Goal: Task Accomplishment & Management: Complete application form

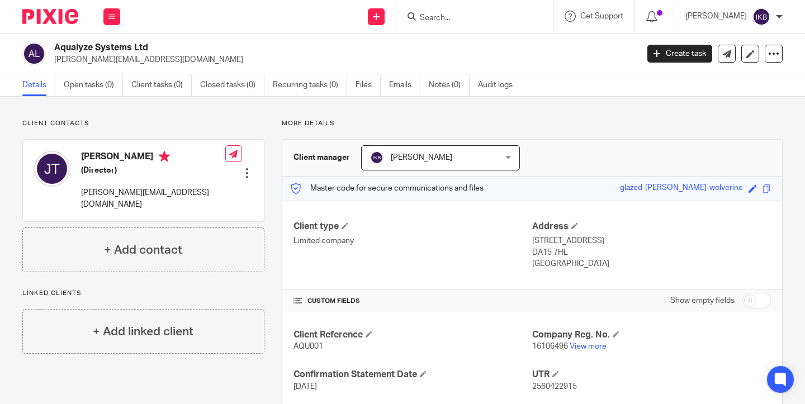
scroll to position [106, 0]
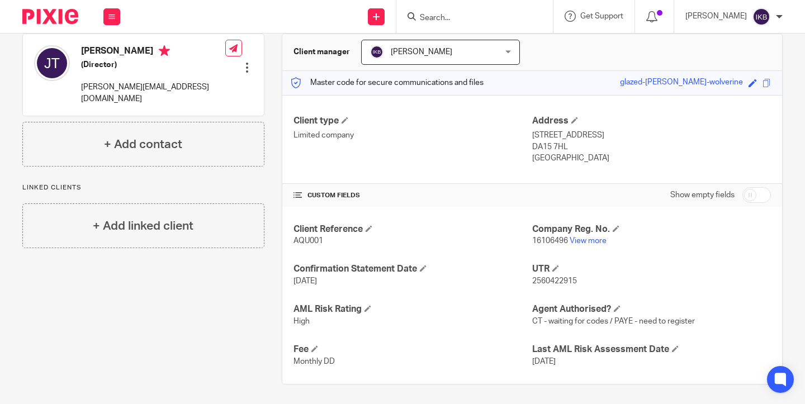
click at [419, 15] on input "Search" at bounding box center [469, 18] width 101 height 10
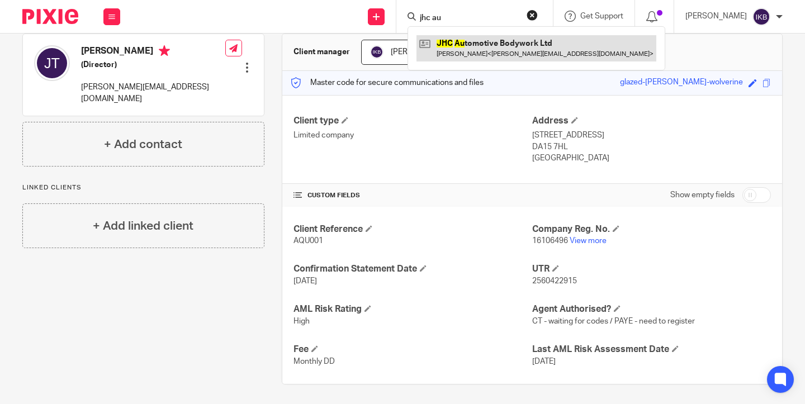
type input "jhc au"
click at [427, 44] on link at bounding box center [537, 48] width 240 height 26
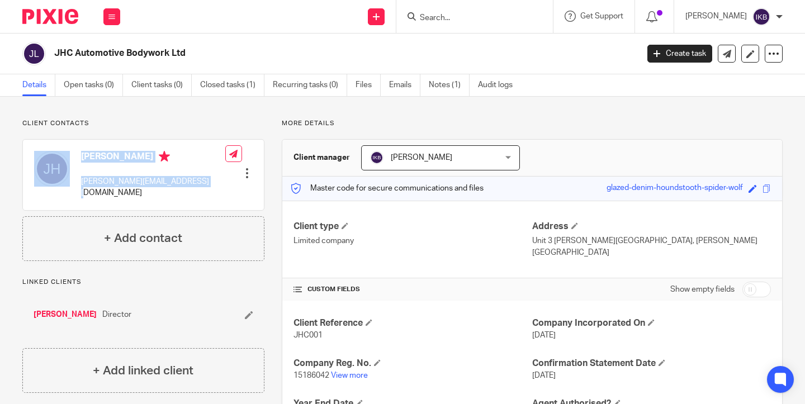
drag, startPoint x: 200, startPoint y: 181, endPoint x: 75, endPoint y: 182, distance: 124.7
click at [75, 182] on div "Joe Holloway joe@johnhollowaycars.plus.com Edit contact Create client from cont…" at bounding box center [143, 175] width 241 height 70
click at [125, 182] on p "[PERSON_NAME][EMAIL_ADDRESS][DOMAIN_NAME]" at bounding box center [153, 187] width 144 height 23
click at [125, 182] on p "joe@johnhollowaycars.plus.com" at bounding box center [153, 187] width 144 height 23
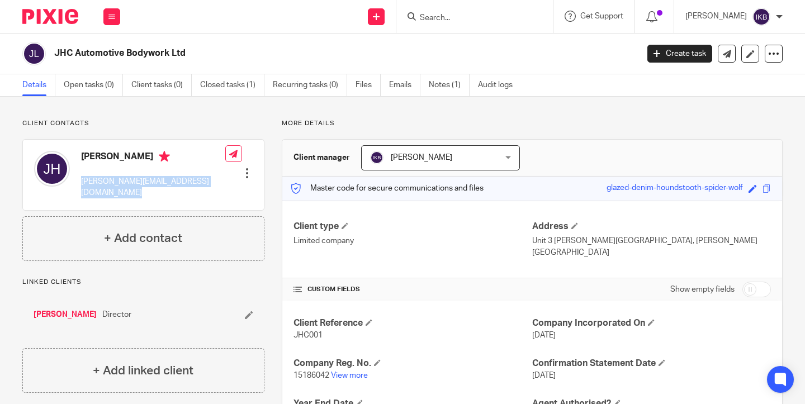
click at [423, 13] on input "Search" at bounding box center [469, 18] width 101 height 10
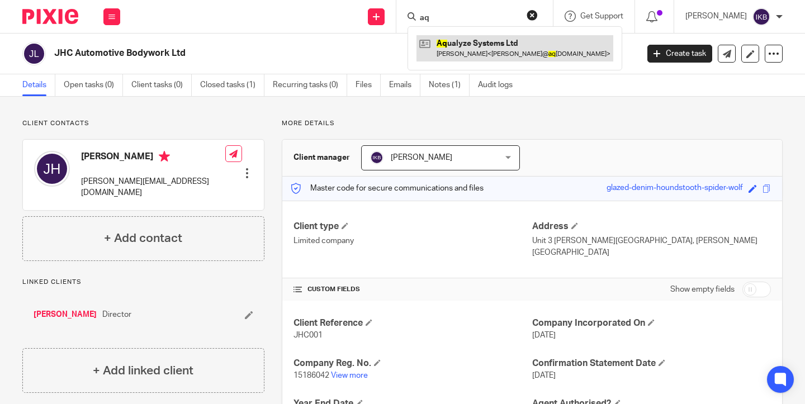
type input "aq"
click at [444, 36] on link at bounding box center [515, 48] width 197 height 26
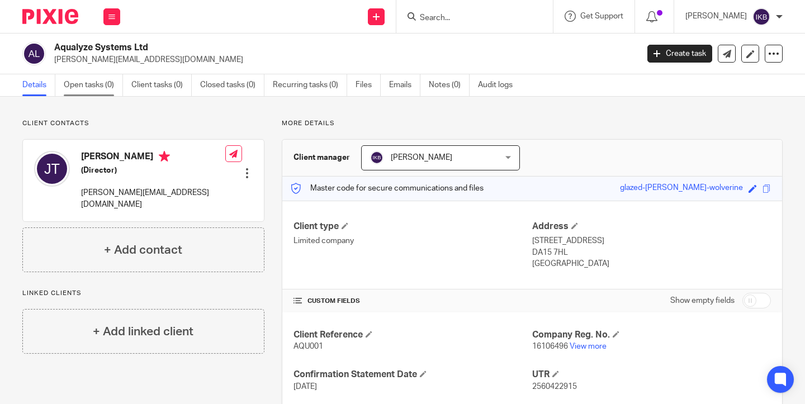
click at [110, 95] on link "Open tasks (0)" at bounding box center [93, 85] width 59 height 22
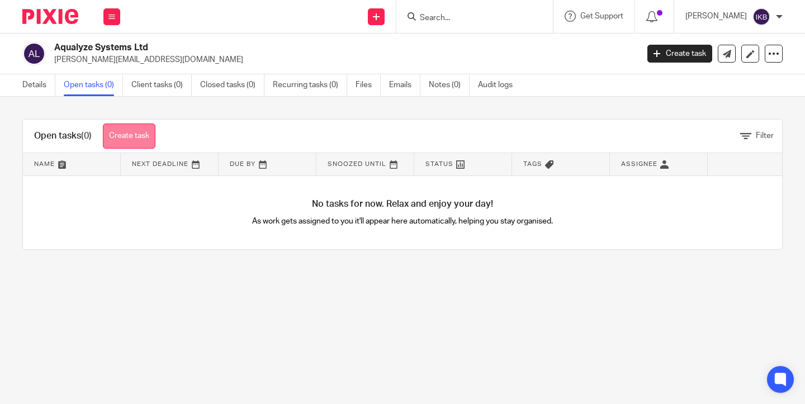
click at [130, 128] on link "Create task" at bounding box center [129, 136] width 53 height 25
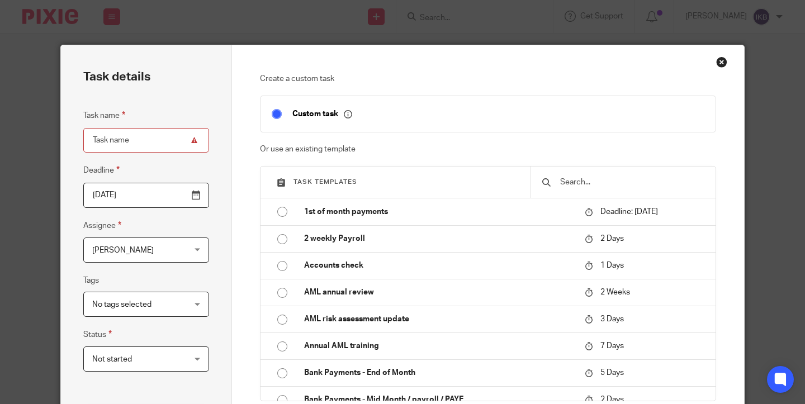
click at [574, 180] on input "text" at bounding box center [631, 182] width 145 height 12
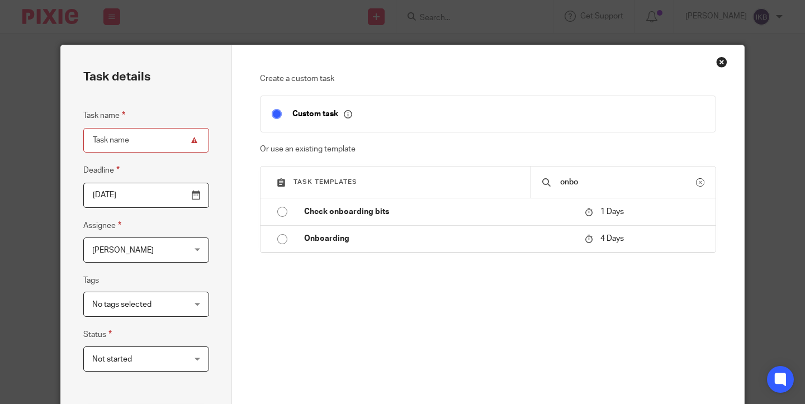
type input "onbo"
click at [423, 256] on div "Create a custom task Custom task Or use an existing template Task templates onb…" at bounding box center [488, 234] width 457 height 322
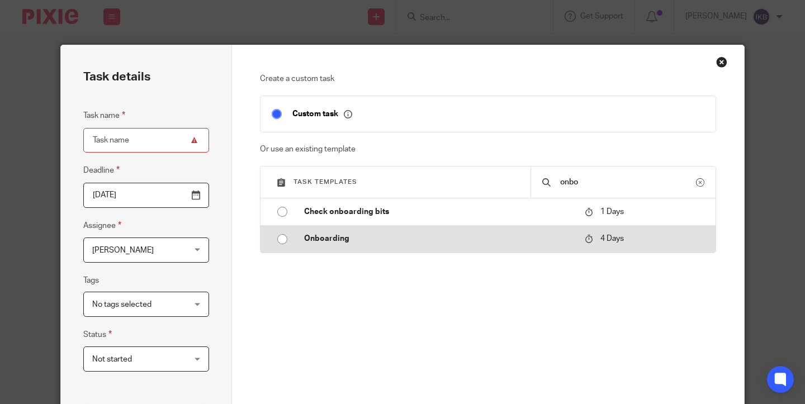
click at [423, 251] on td "Onboarding" at bounding box center [436, 238] width 286 height 27
type input "[DATE]"
type input "Onboarding"
checkbox input "false"
radio input "true"
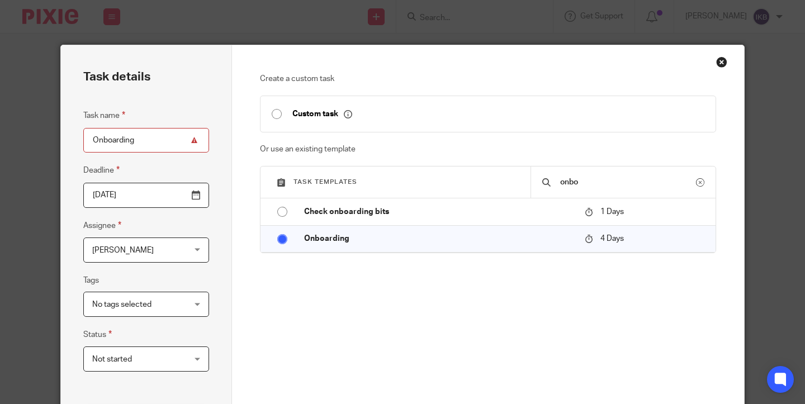
click at [198, 198] on input "2025-10-18" at bounding box center [146, 195] width 126 height 25
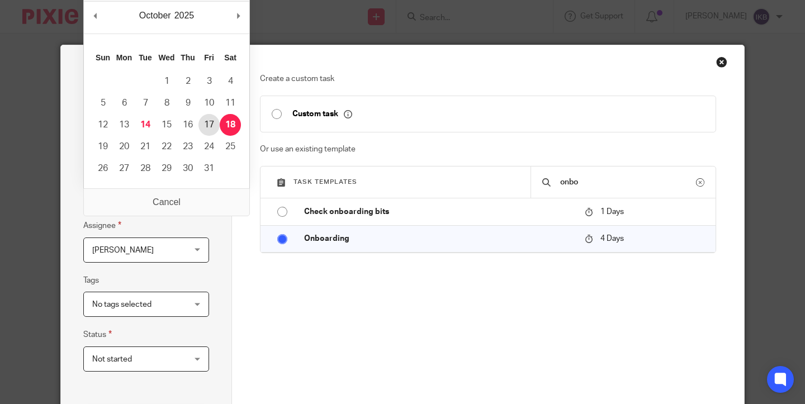
type input "2025-10-17"
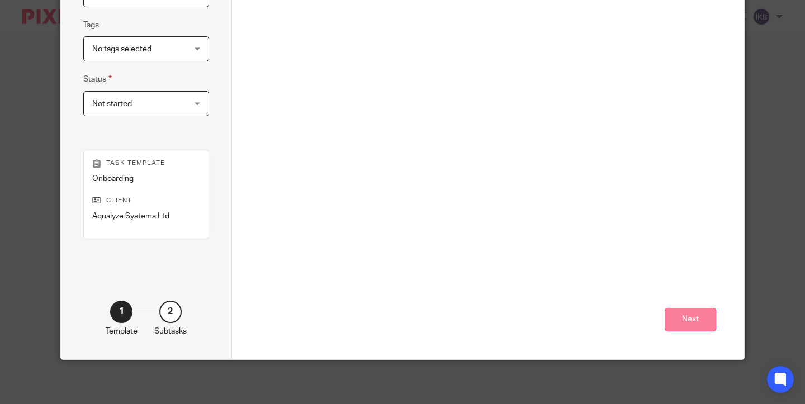
scroll to position [255, 0]
click at [699, 313] on button "Next" at bounding box center [690, 321] width 51 height 24
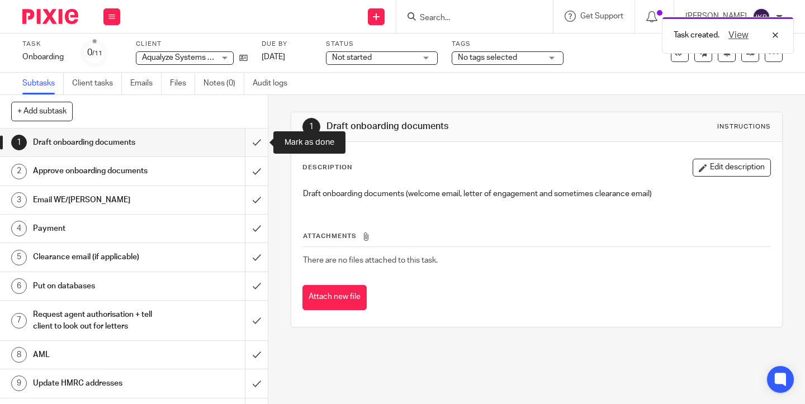
click at [265, 141] on input "submit" at bounding box center [134, 143] width 268 height 28
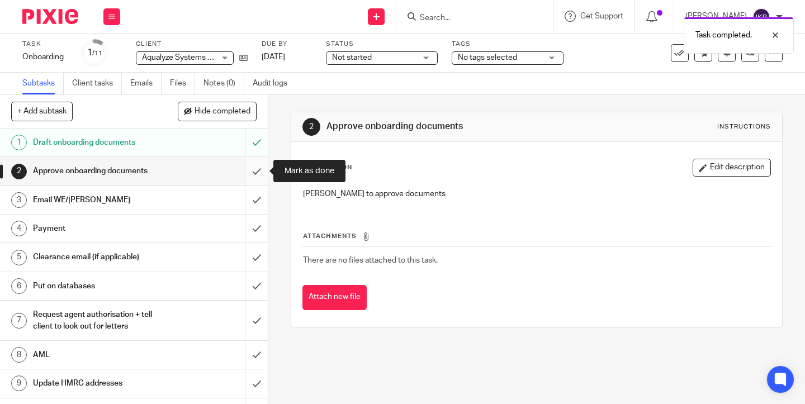
click at [261, 179] on input "submit" at bounding box center [134, 171] width 268 height 28
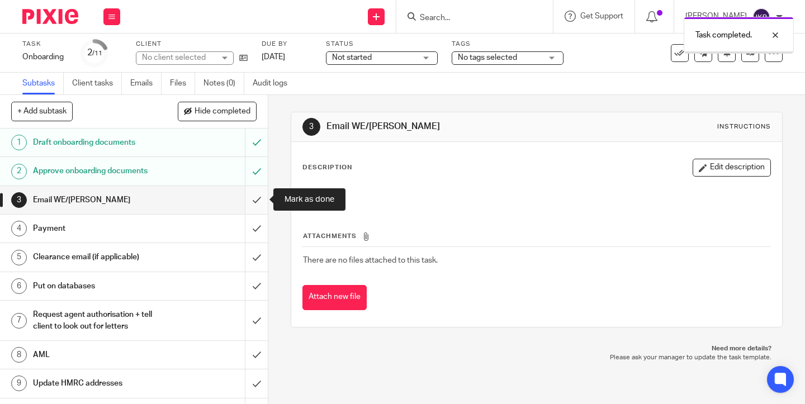
click at [257, 205] on input "submit" at bounding box center [134, 200] width 268 height 28
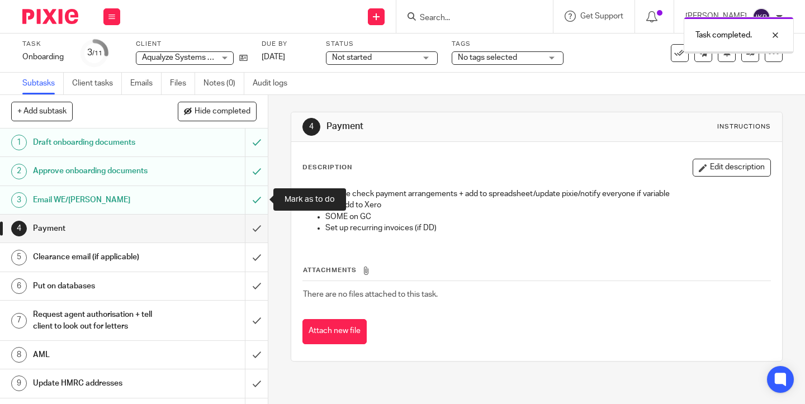
click at [413, 53] on div "Task completed." at bounding box center [599, 32] width 392 height 43
click at [408, 61] on span "Not started" at bounding box center [374, 58] width 84 height 12
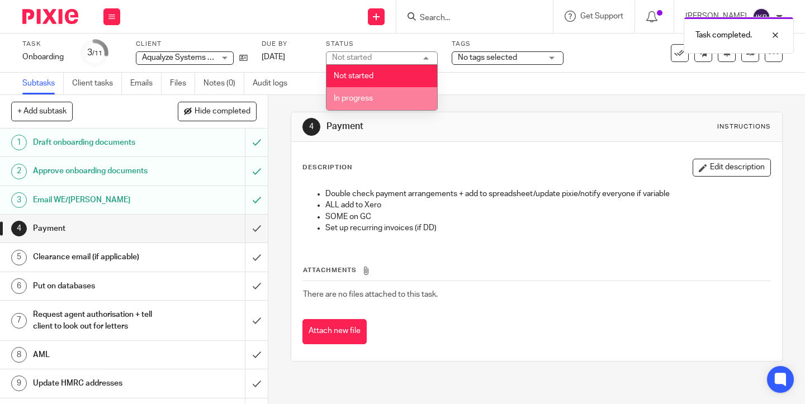
click at [395, 101] on li "In progress" at bounding box center [382, 98] width 111 height 23
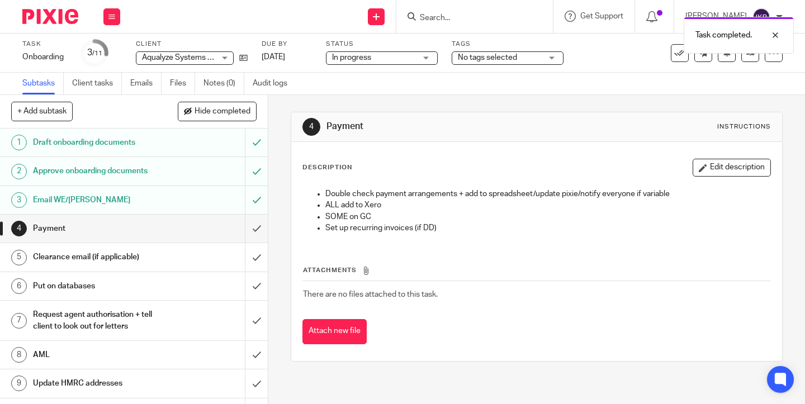
click at [416, 112] on div "4 Payment Instructions" at bounding box center [536, 127] width 491 height 30
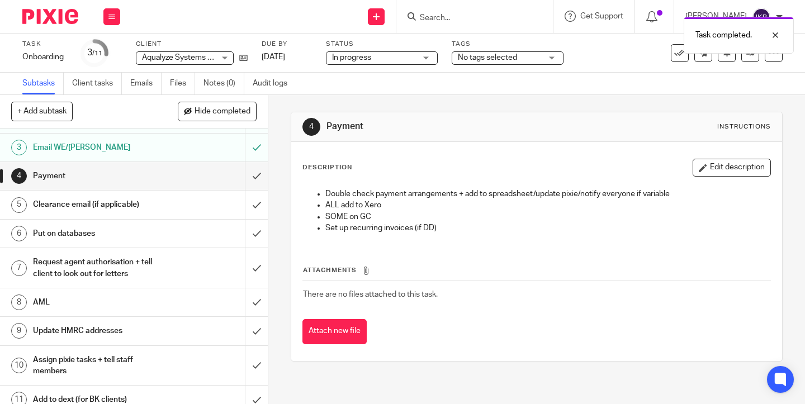
scroll to position [54, 0]
click at [263, 191] on div "1 Draft onboarding documents 2 Approve onboarding documents 3 Email WE/LOE 4 Pa…" at bounding box center [134, 267] width 268 height 276
click at [258, 204] on input "submit" at bounding box center [134, 204] width 268 height 28
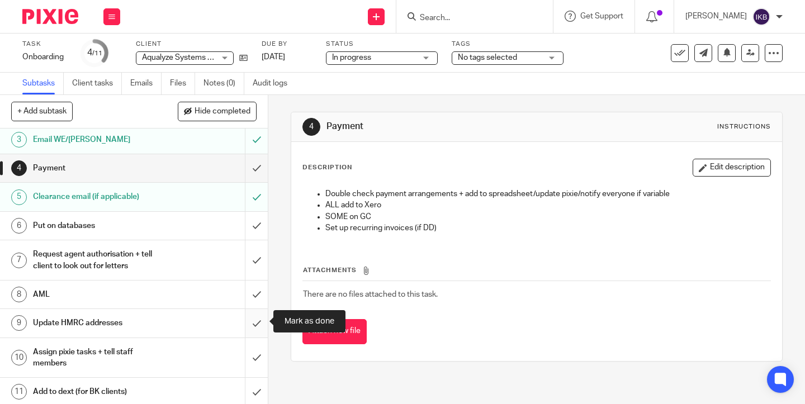
click at [253, 331] on input "submit" at bounding box center [134, 323] width 268 height 28
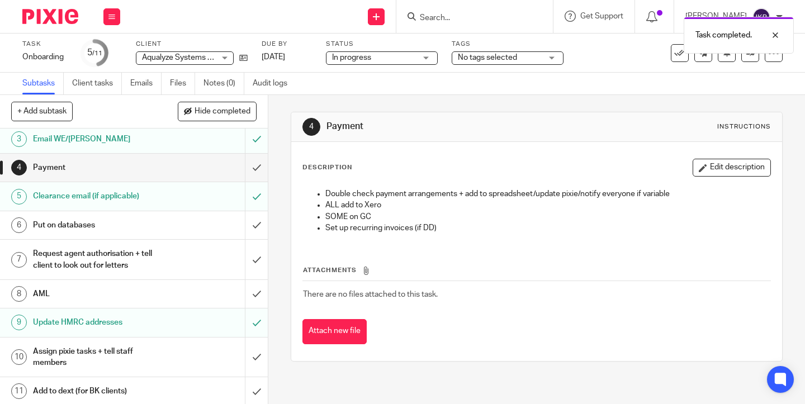
scroll to position [60, 0]
click at [439, 20] on input "Search" at bounding box center [469, 18] width 101 height 10
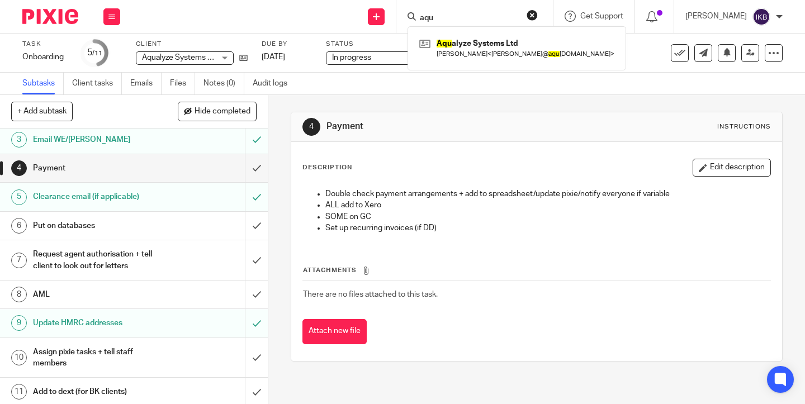
type input "aqu"
click at [480, 61] on div "Aqu alyze Systems Ltd Jonathan Thompson < jonathan@ aqu alyze.es >" at bounding box center [517, 48] width 219 height 44
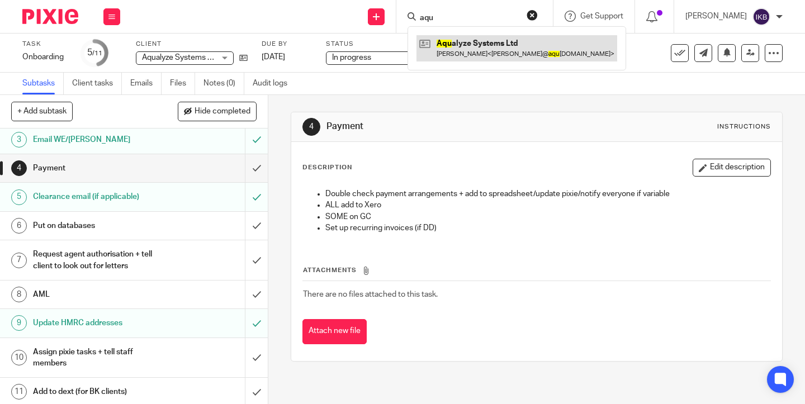
click at [482, 49] on link at bounding box center [517, 48] width 201 height 26
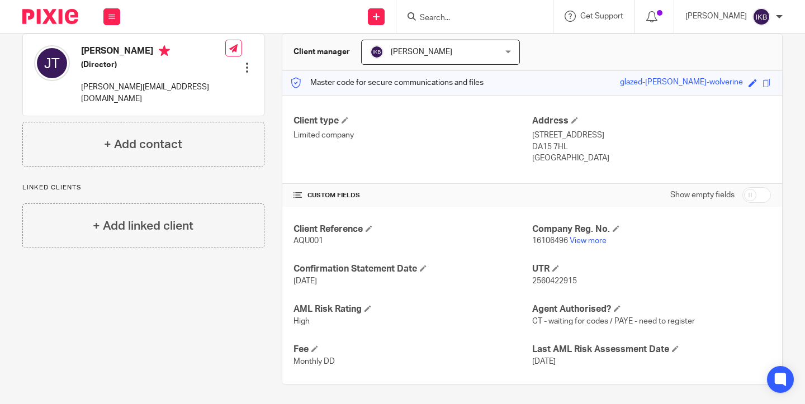
drag, startPoint x: 577, startPoint y: 280, endPoint x: 531, endPoint y: 280, distance: 45.3
click at [531, 280] on div "Client Reference AQU001 Company Reg. No. 16106496 View more Confirmation Statem…" at bounding box center [532, 295] width 500 height 177
click at [543, 280] on span "2560422915" at bounding box center [554, 281] width 45 height 8
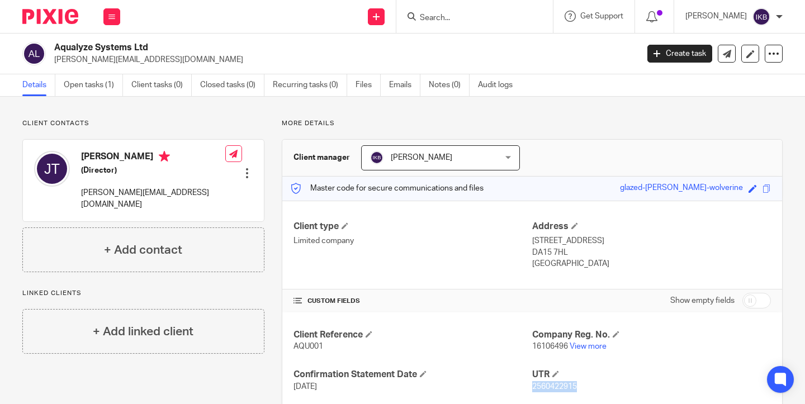
drag, startPoint x: 573, startPoint y: 256, endPoint x: 534, endPoint y: 251, distance: 40.0
click at [534, 251] on p "DA15 7HL" at bounding box center [651, 252] width 239 height 11
copy p "DA15 7HL"
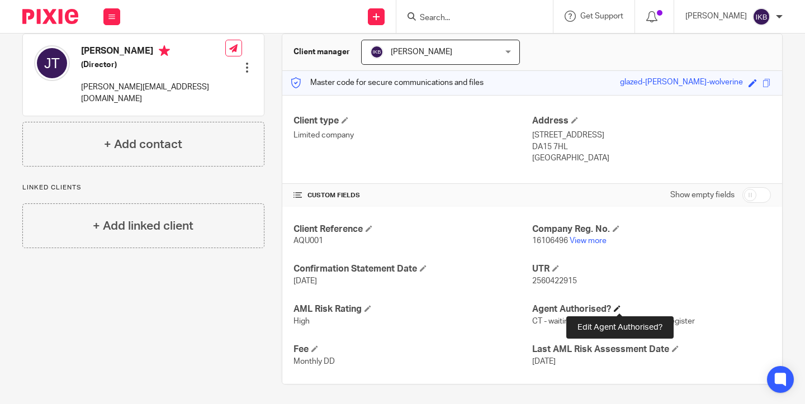
click at [617, 308] on span at bounding box center [617, 308] width 7 height 7
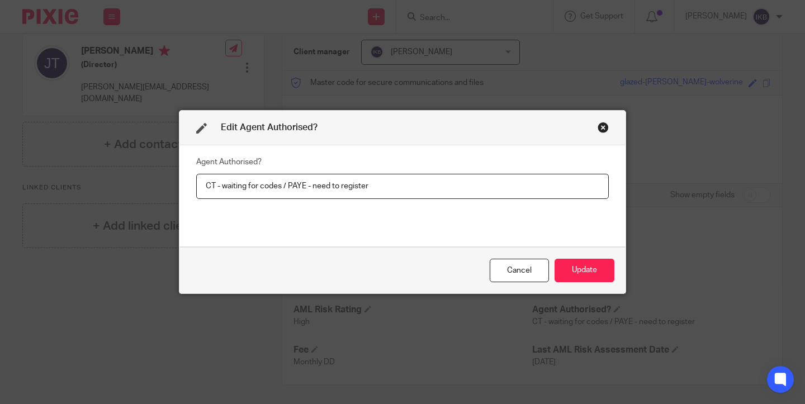
drag, startPoint x: 282, startPoint y: 187, endPoint x: 223, endPoint y: 188, distance: 59.3
click at [223, 188] on input "CT - waiting for codes / PAYE - need to register" at bounding box center [402, 186] width 413 height 25
type input "CT - requested / PAYE - need to register"
click at [584, 275] on button "Update" at bounding box center [585, 271] width 60 height 24
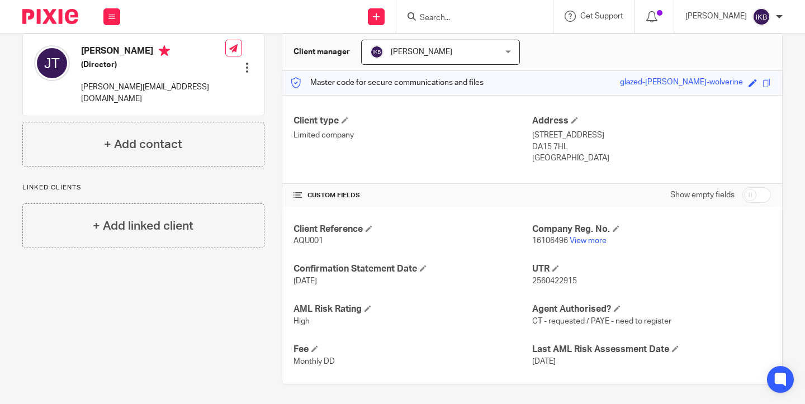
click at [760, 194] on input "checkbox" at bounding box center [757, 195] width 29 height 16
checkbox input "true"
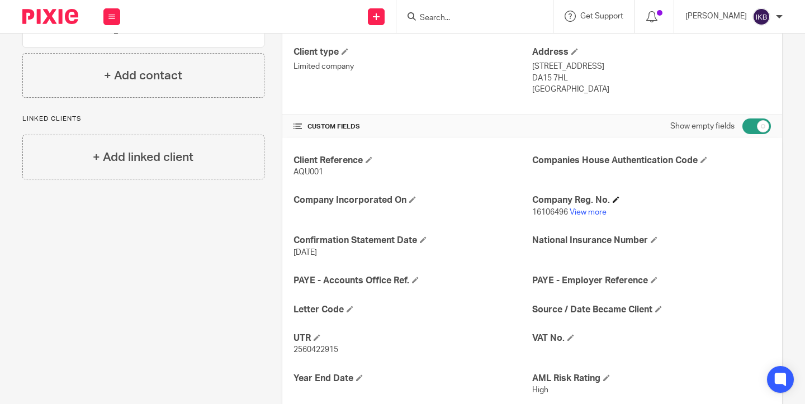
scroll to position [185, 0]
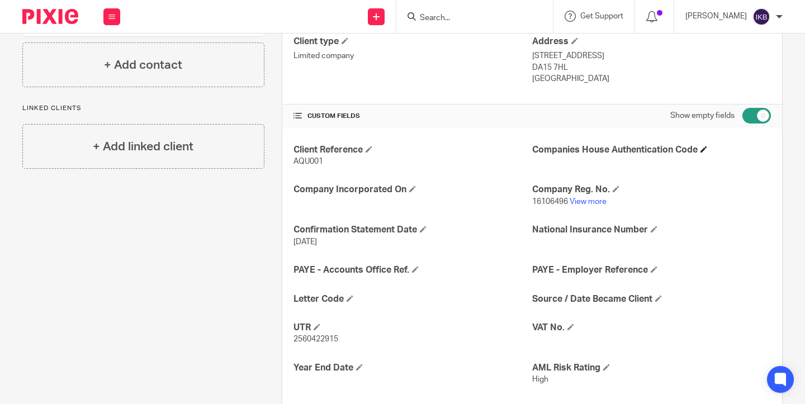
click at [711, 146] on h4 "Companies House Authentication Code" at bounding box center [651, 150] width 239 height 12
click at [708, 147] on span at bounding box center [704, 149] width 7 height 7
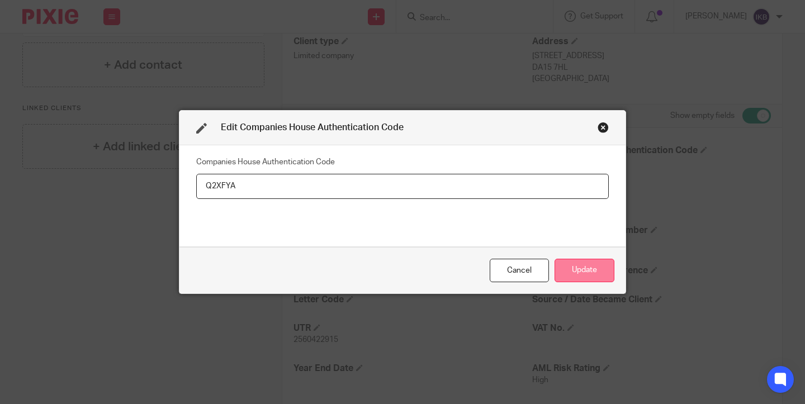
type input "Q2XFYA"
click at [577, 259] on button "Update" at bounding box center [585, 271] width 60 height 24
click at [587, 267] on button "Update" at bounding box center [585, 271] width 60 height 24
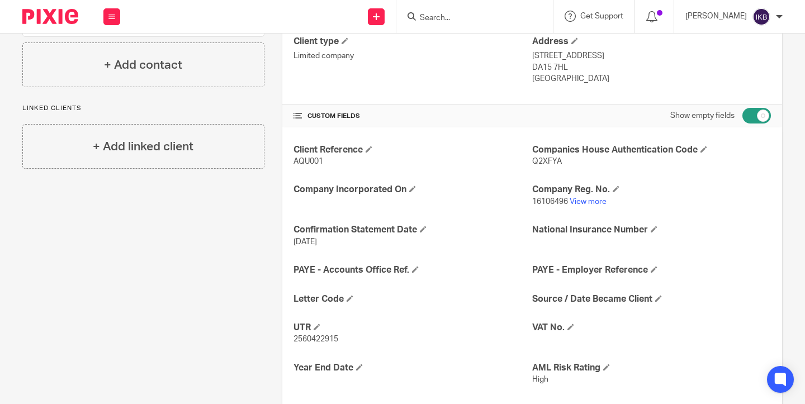
click at [545, 161] on span "Q2XFYA" at bounding box center [547, 162] width 30 height 8
copy span "Q2XFYA"
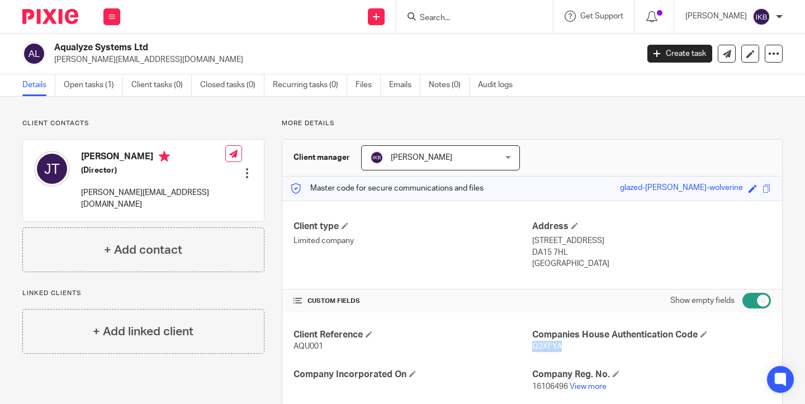
scroll to position [0, 0]
click at [759, 304] on input "checkbox" at bounding box center [757, 301] width 29 height 16
checkbox input "false"
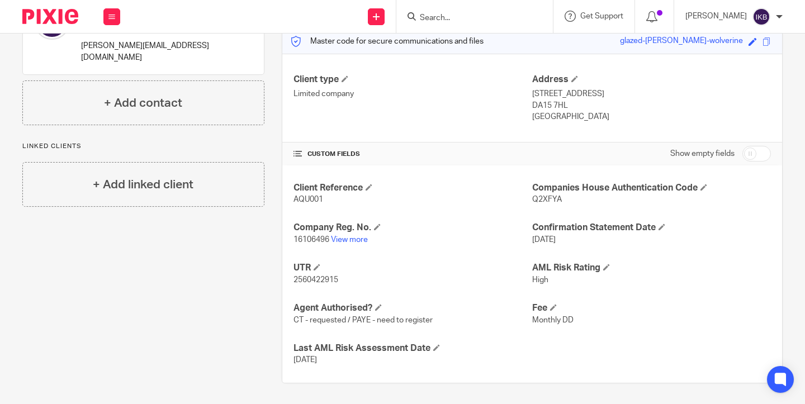
click at [470, 275] on p "2560422915" at bounding box center [413, 280] width 239 height 11
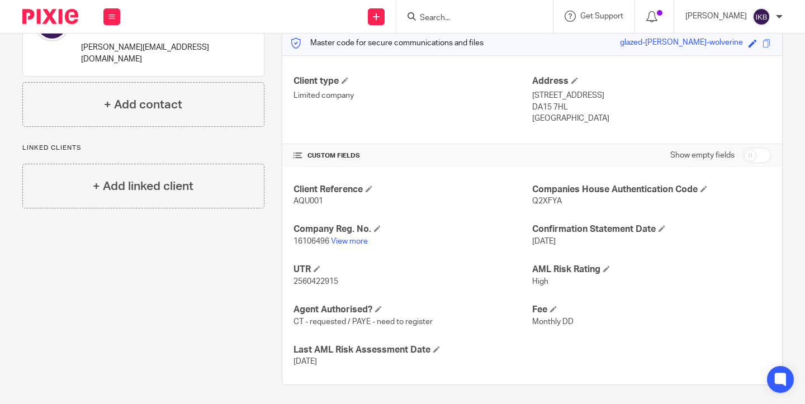
click at [541, 201] on span "Q2XFYA" at bounding box center [547, 201] width 30 height 8
click at [313, 278] on span "2560422915" at bounding box center [316, 282] width 45 height 8
copy span "2560422915"
click at [549, 198] on span "Q2XFYA" at bounding box center [547, 201] width 30 height 8
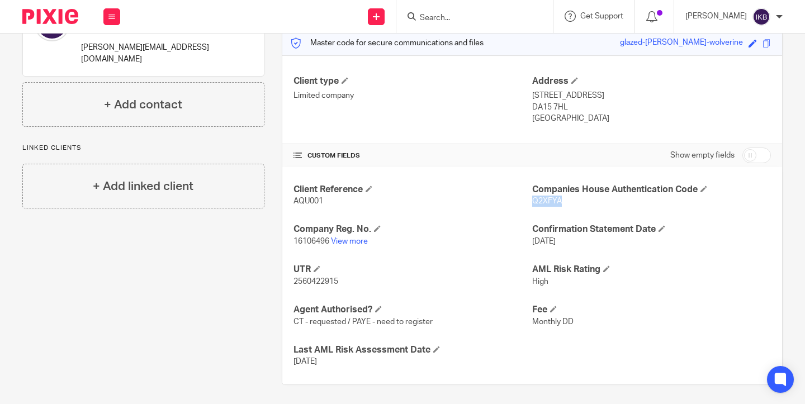
click at [549, 198] on span "Q2XFYA" at bounding box center [547, 201] width 30 height 8
copy span "Q2XFYA"
click at [721, 1] on div "Isabelle Kennedy-Brown My profile Email integration Logout" at bounding box center [735, 16] width 120 height 33
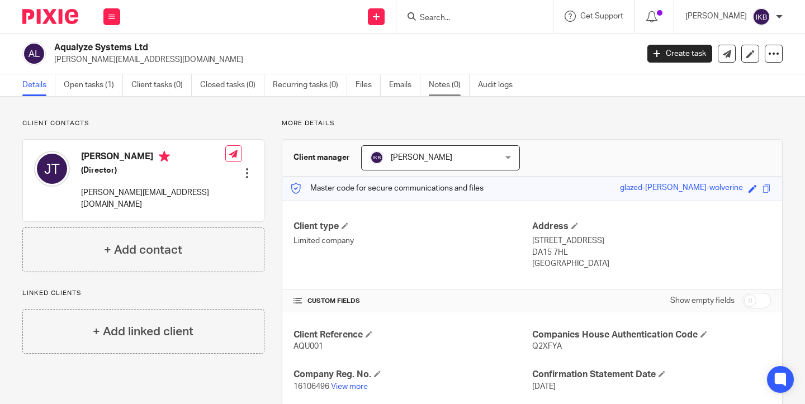
scroll to position [0, 0]
click at [410, 25] on div at bounding box center [475, 16] width 157 height 33
click at [419, 18] on input "Search" at bounding box center [469, 18] width 101 height 10
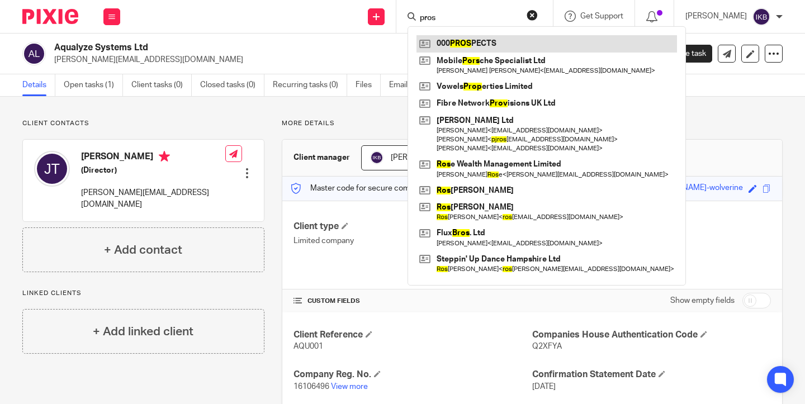
type input "pros"
click at [430, 40] on link at bounding box center [547, 43] width 261 height 17
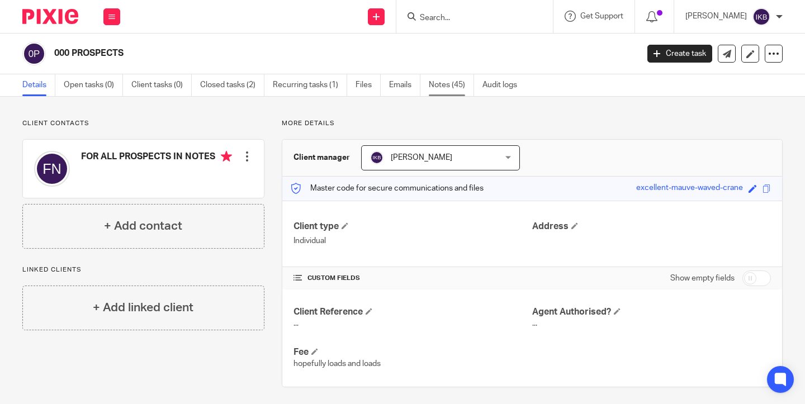
click at [446, 88] on link "Notes (45)" at bounding box center [451, 85] width 45 height 22
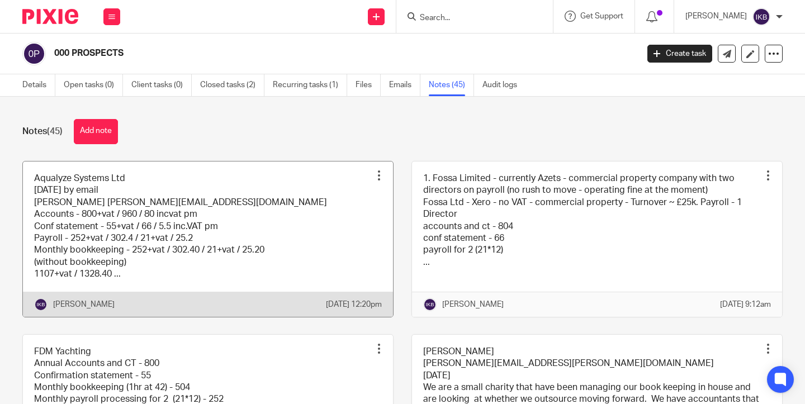
click at [145, 238] on link at bounding box center [208, 239] width 370 height 155
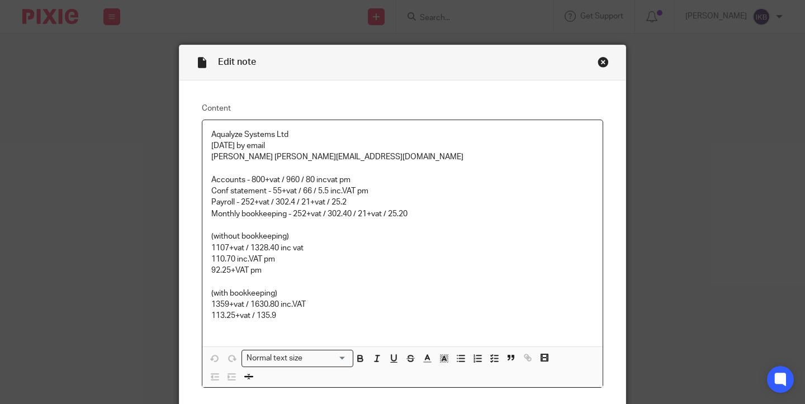
scroll to position [8, 0]
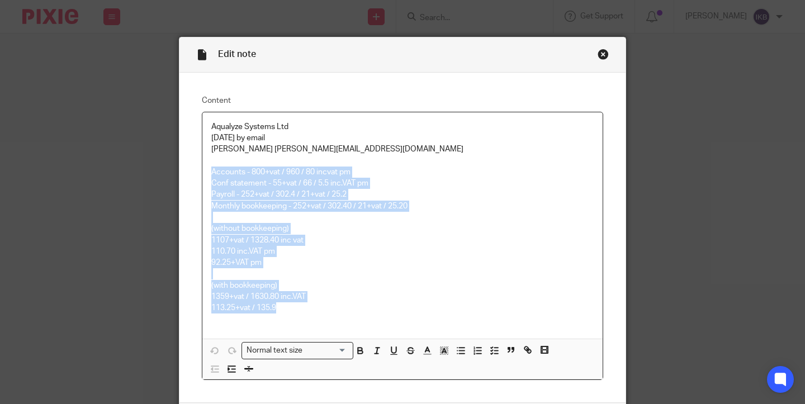
drag, startPoint x: 294, startPoint y: 307, endPoint x: 199, endPoint y: 168, distance: 167.8
click at [199, 168] on div "Content Aqualyze Systems Ltd [DATE] by email [PERSON_NAME] [PERSON_NAME][EMAIL_…" at bounding box center [403, 238] width 446 height 330
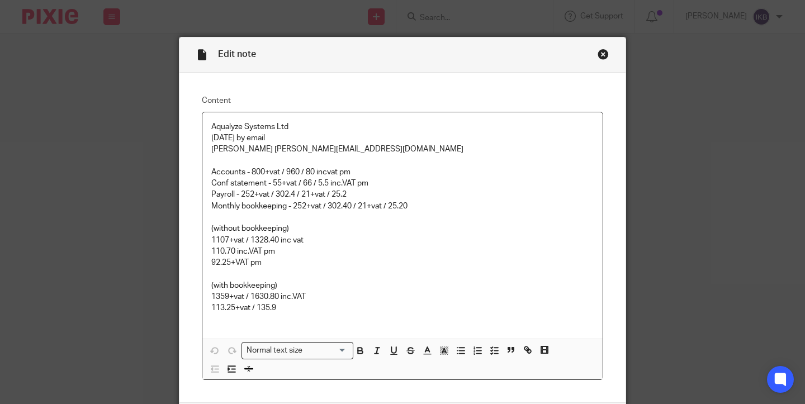
click at [265, 216] on p at bounding box center [402, 217] width 383 height 11
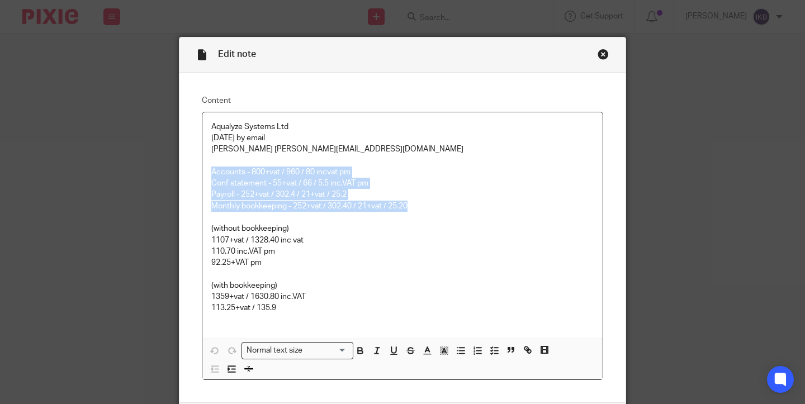
drag, startPoint x: 419, startPoint y: 206, endPoint x: 179, endPoint y: 176, distance: 242.4
click at [179, 176] on div "Edit note Content Aqualyze Systems Ltd [DATE] by email [PERSON_NAME] [PERSON_NA…" at bounding box center [402, 243] width 447 height 413
click at [606, 51] on div "Close this dialog window" at bounding box center [603, 54] width 11 height 11
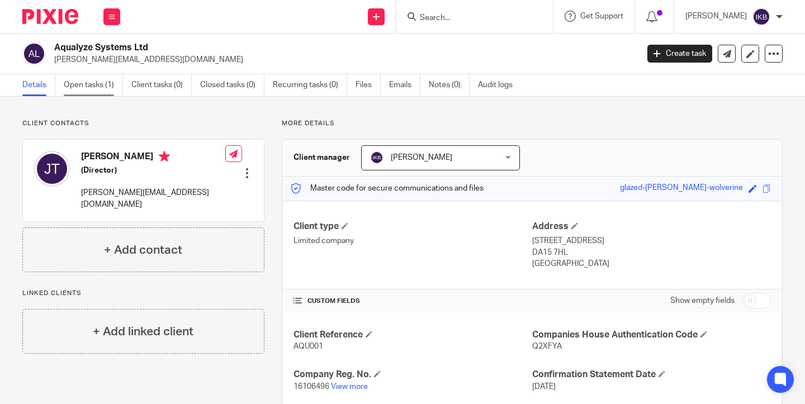
click at [109, 89] on link "Open tasks (1)" at bounding box center [93, 85] width 59 height 22
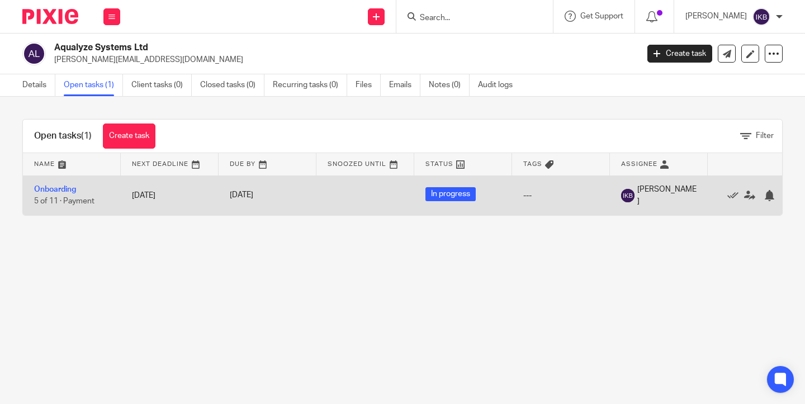
click at [96, 194] on td "Onboarding 5 of 11 · Payment" at bounding box center [72, 196] width 98 height 40
click at [68, 192] on link "Onboarding" at bounding box center [55, 190] width 42 height 8
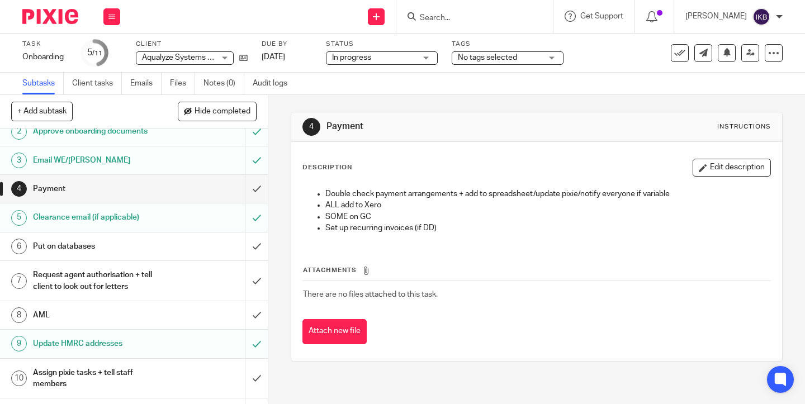
scroll to position [45, 0]
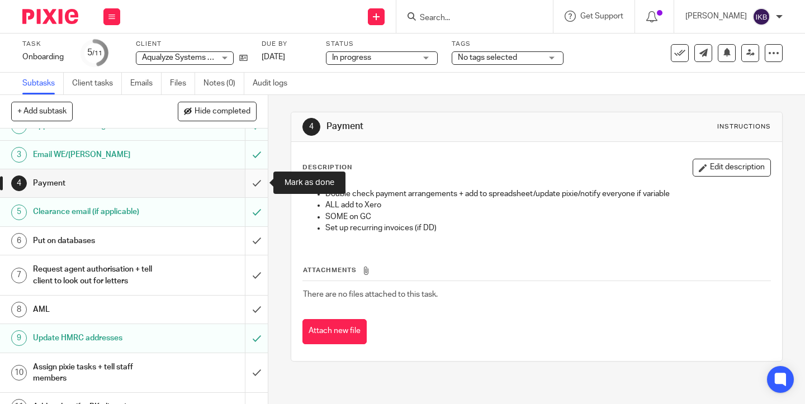
click at [251, 178] on input "submit" at bounding box center [134, 183] width 268 height 28
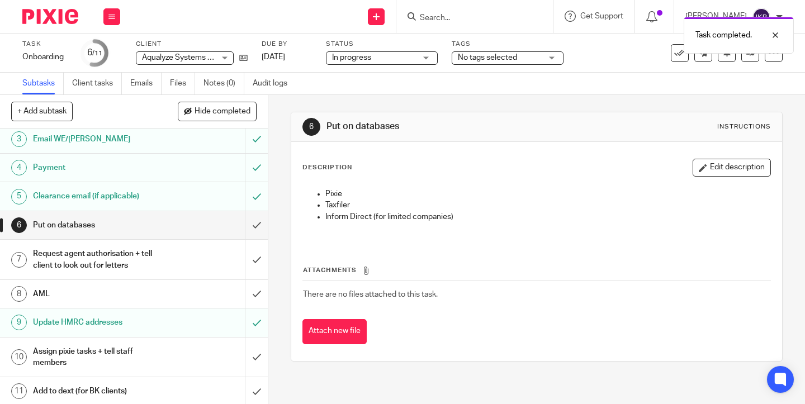
scroll to position [60, 0]
click at [255, 249] on input "submit" at bounding box center [134, 260] width 268 height 40
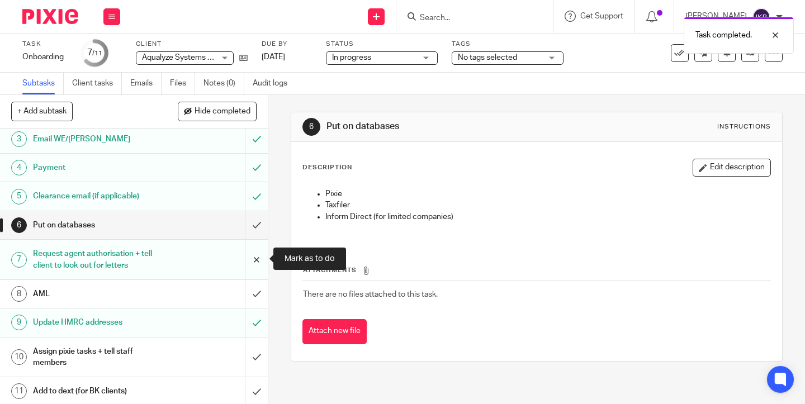
scroll to position [60, 0]
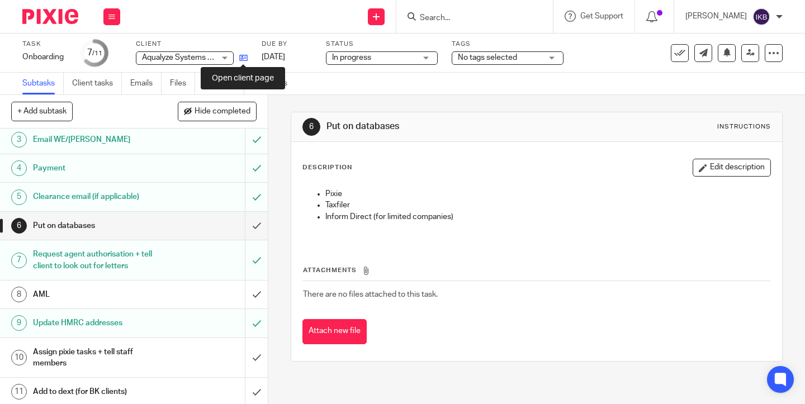
click at [243, 55] on icon at bounding box center [243, 58] width 8 height 8
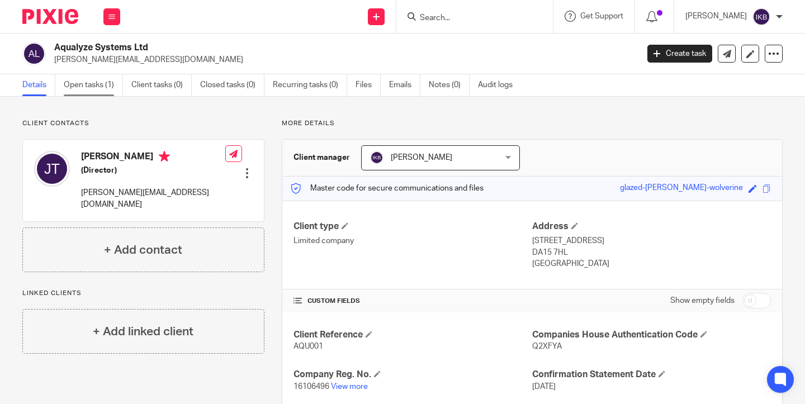
click at [101, 88] on link "Open tasks (1)" at bounding box center [93, 85] width 59 height 22
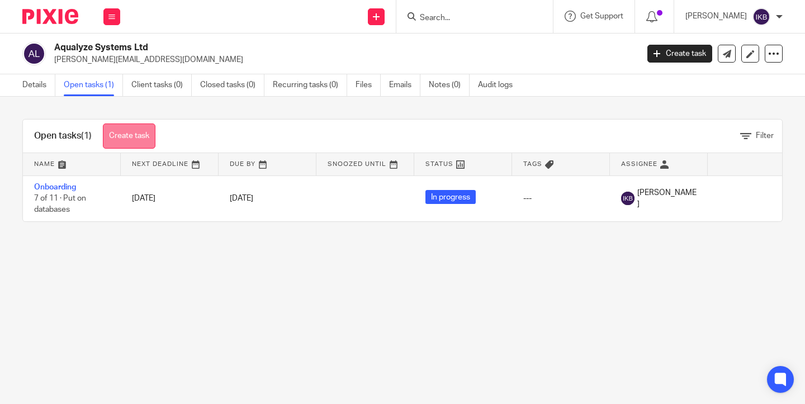
click at [142, 139] on link "Create task" at bounding box center [129, 136] width 53 height 25
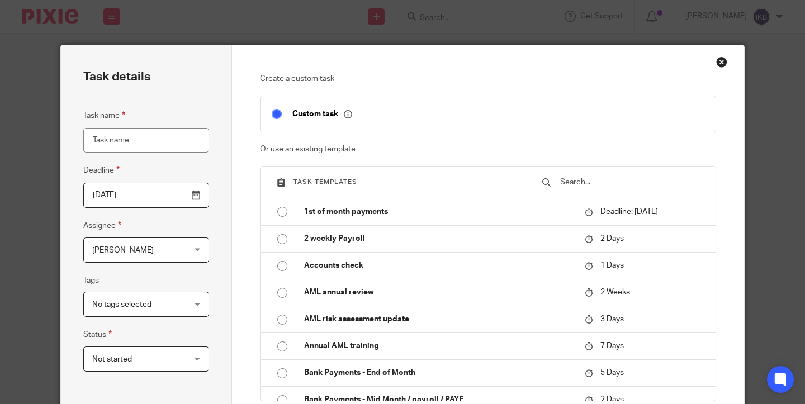
click at [588, 183] on input "text" at bounding box center [631, 182] width 145 height 12
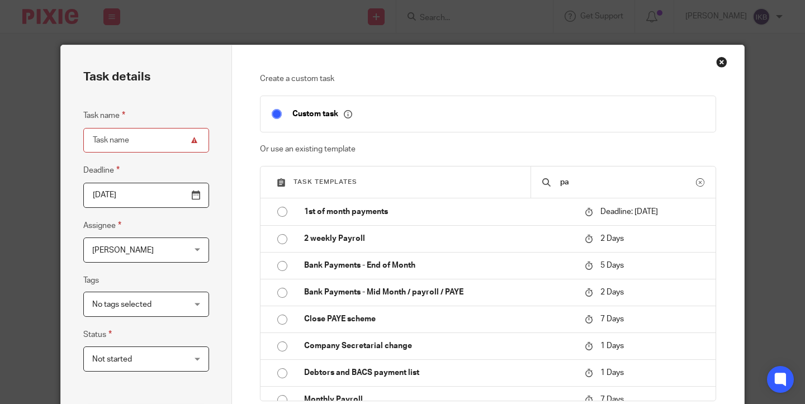
type input "p"
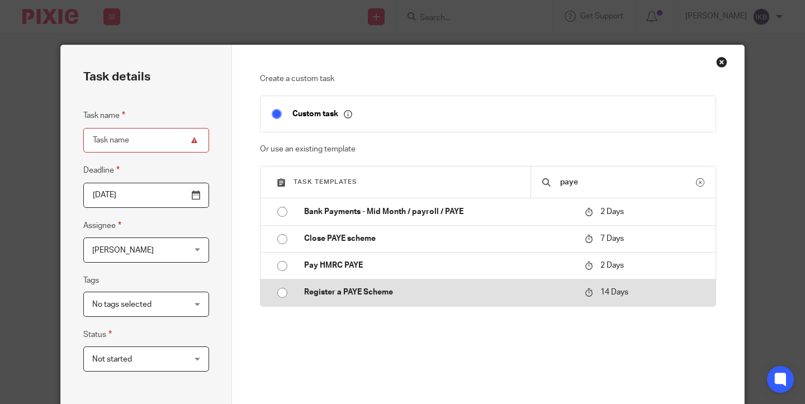
type input "paye"
click at [499, 290] on p "Register a PAYE Scheme" at bounding box center [439, 292] width 270 height 11
type input "2025-10-28"
type input "Register a PAYE Scheme"
checkbox input "false"
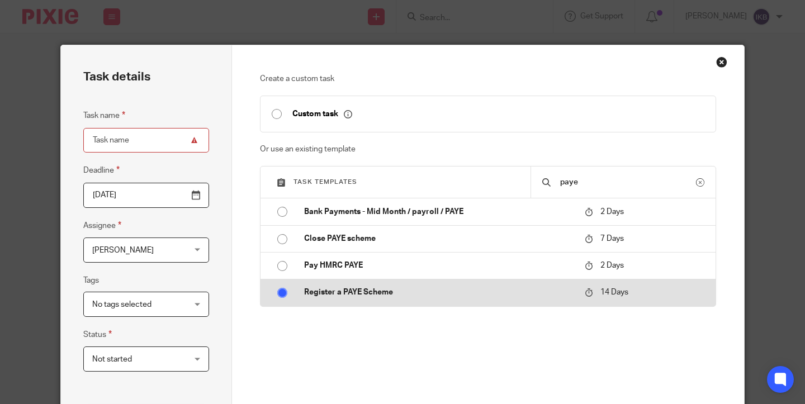
radio input "true"
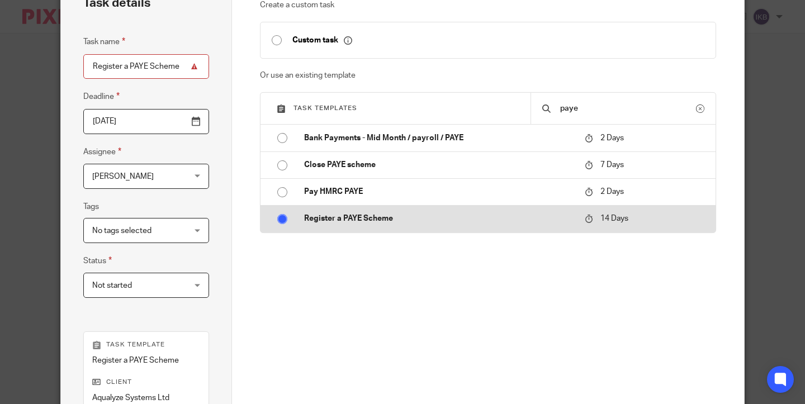
scroll to position [107, 0]
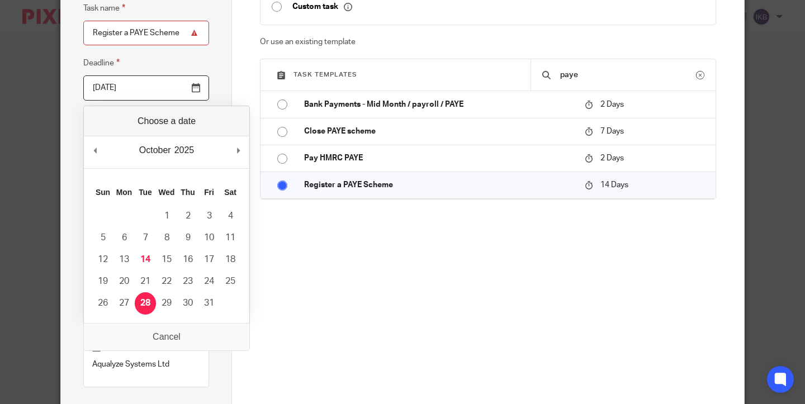
click at [194, 92] on input "2025-10-28" at bounding box center [146, 88] width 126 height 25
type input "2025-10-17"
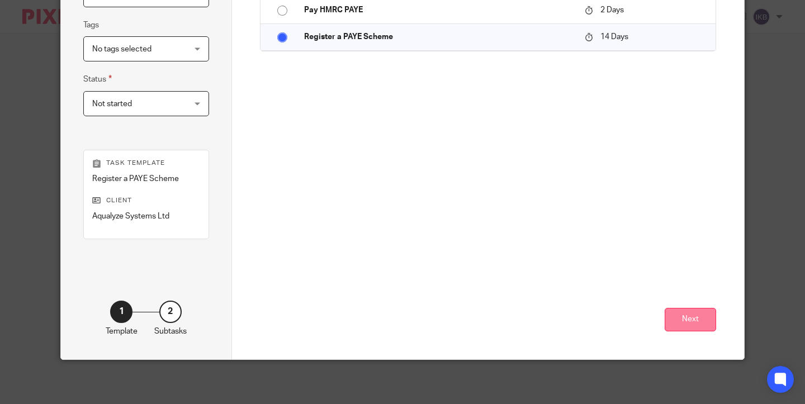
scroll to position [255, 0]
click at [695, 320] on button "Next" at bounding box center [690, 321] width 51 height 24
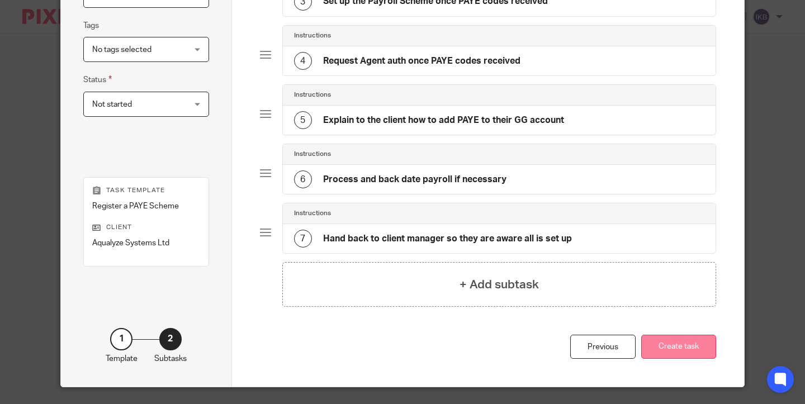
click at [683, 346] on button "Create task" at bounding box center [679, 347] width 75 height 24
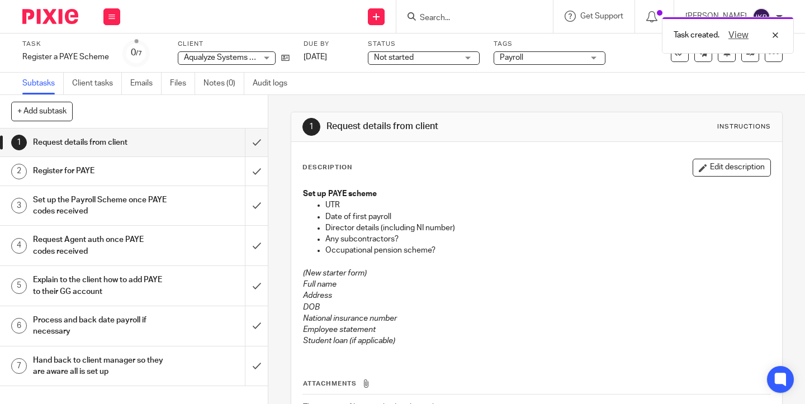
click at [43, 26] on div at bounding box center [46, 16] width 92 height 33
click at [43, 19] on img at bounding box center [50, 16] width 56 height 15
click at [554, 0] on div "Get Support Contact Support Help Documentation Access the academy View roadmap" at bounding box center [595, 16] width 82 height 33
